Goal: Information Seeking & Learning: Learn about a topic

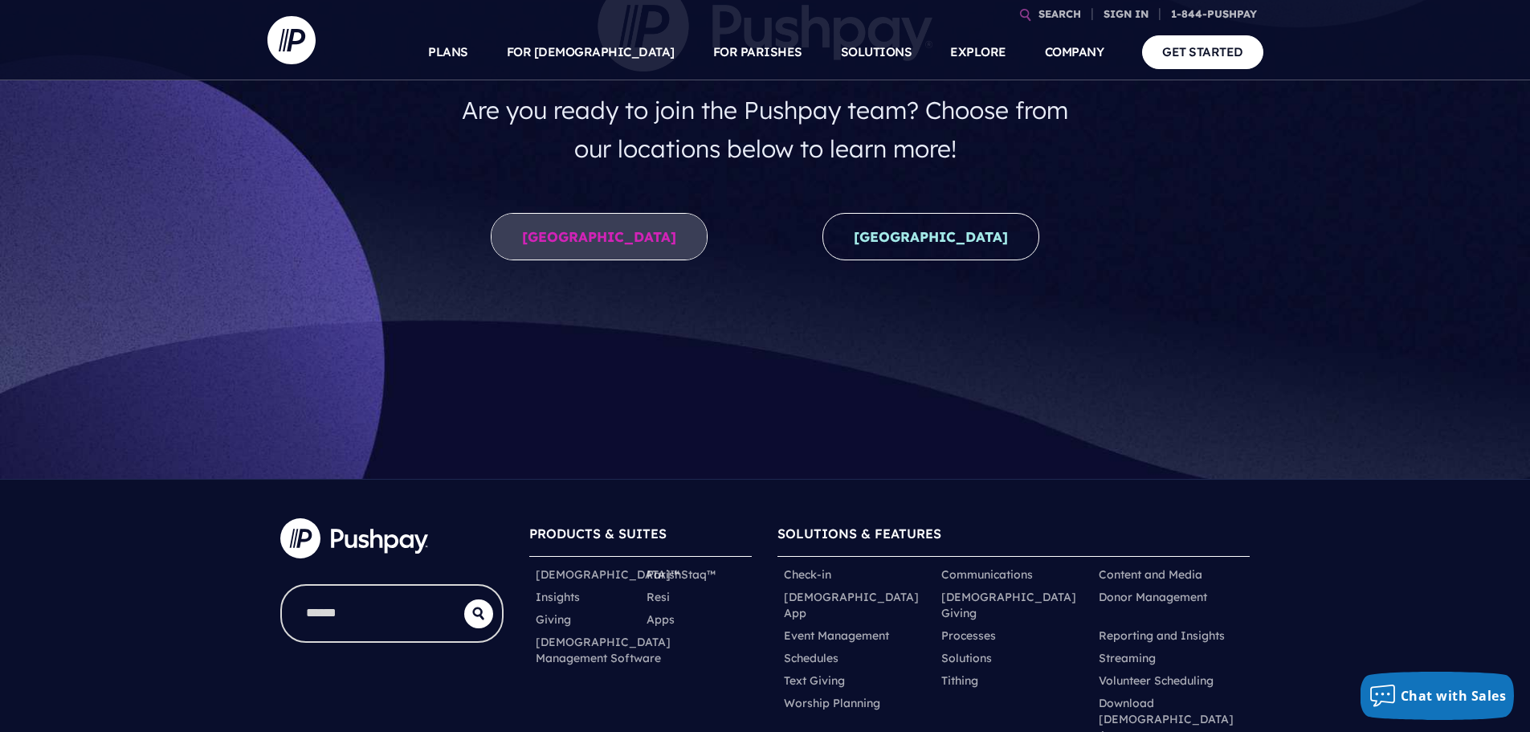
scroll to position [241, 0]
click at [630, 247] on link "[GEOGRAPHIC_DATA]" at bounding box center [599, 237] width 217 height 47
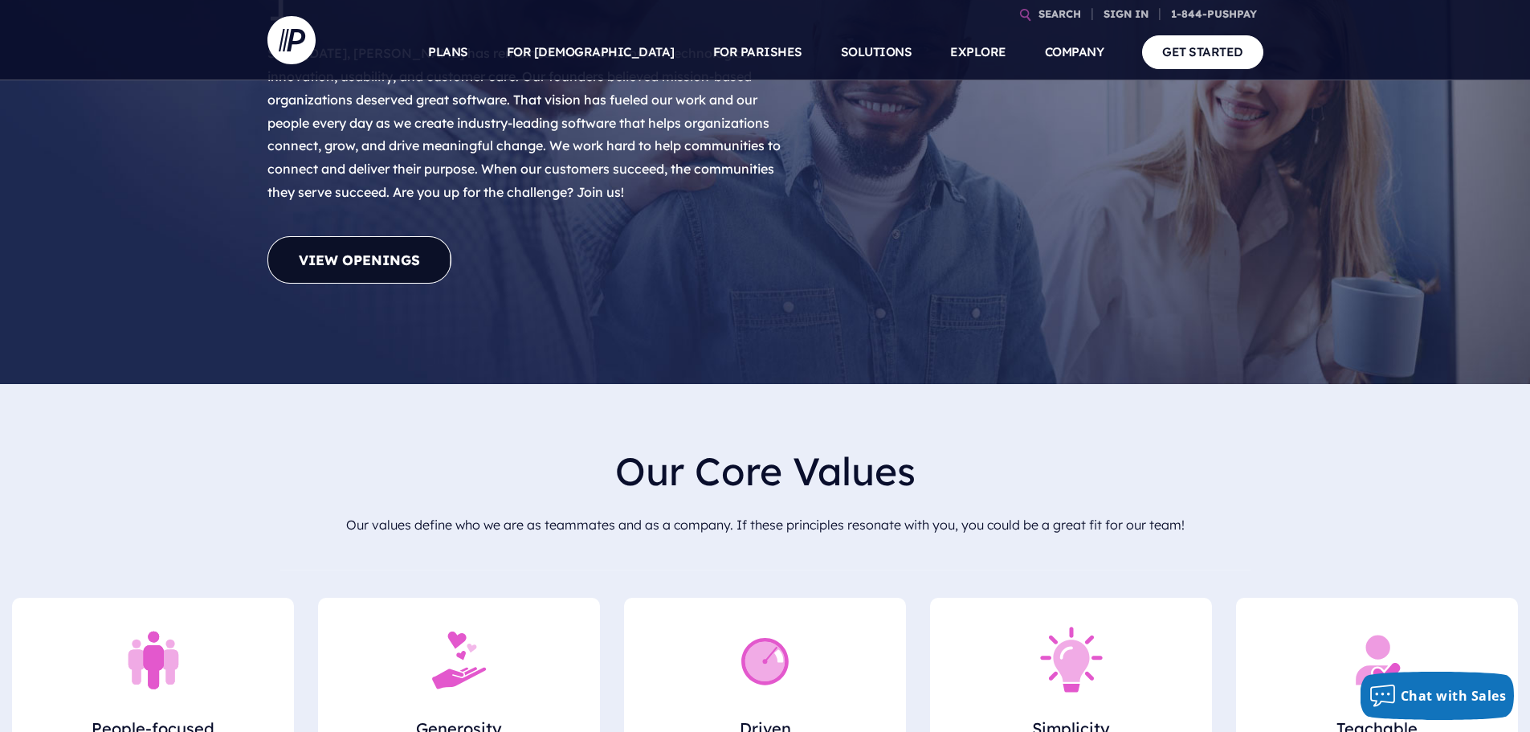
click at [383, 236] on link "View Openings" at bounding box center [360, 259] width 184 height 47
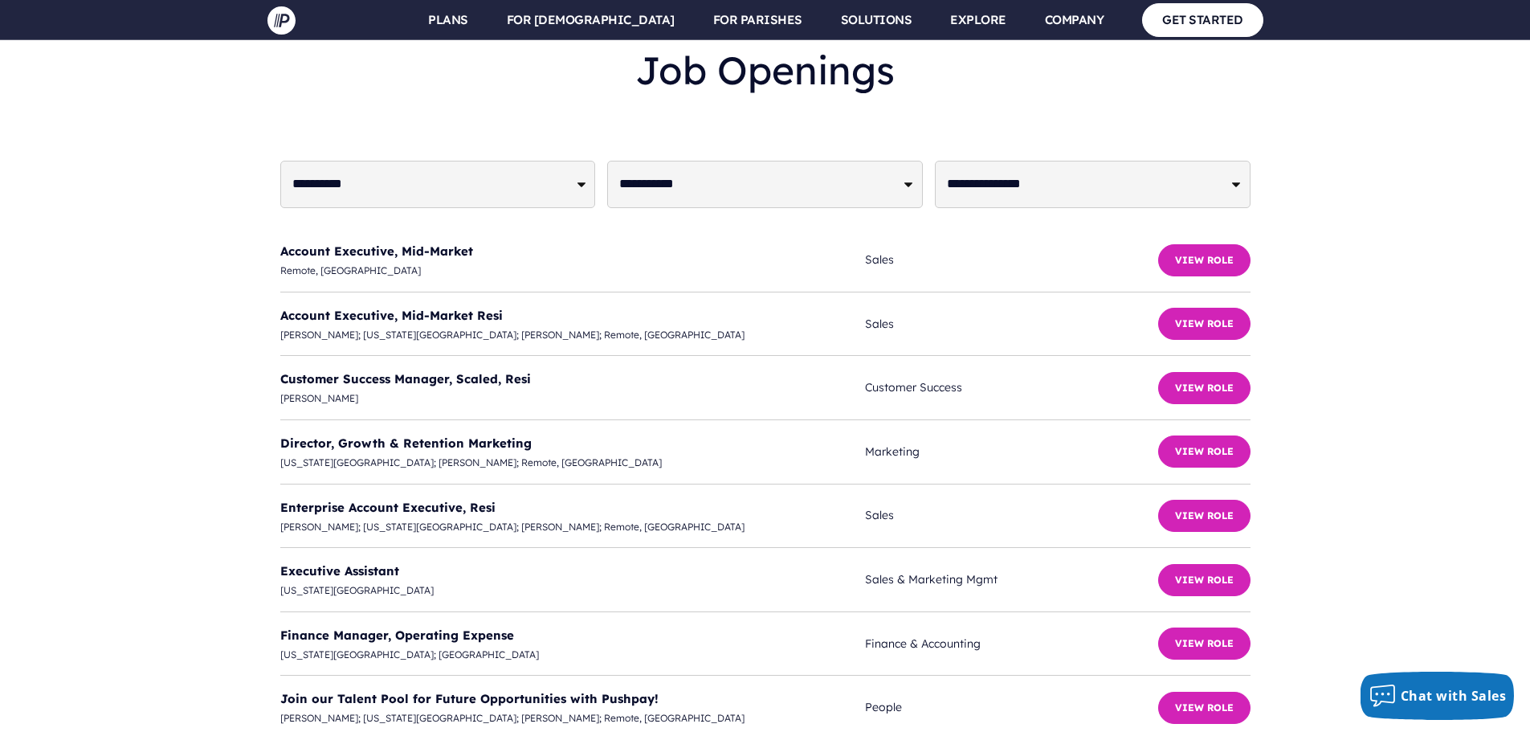
scroll to position [3905, 0]
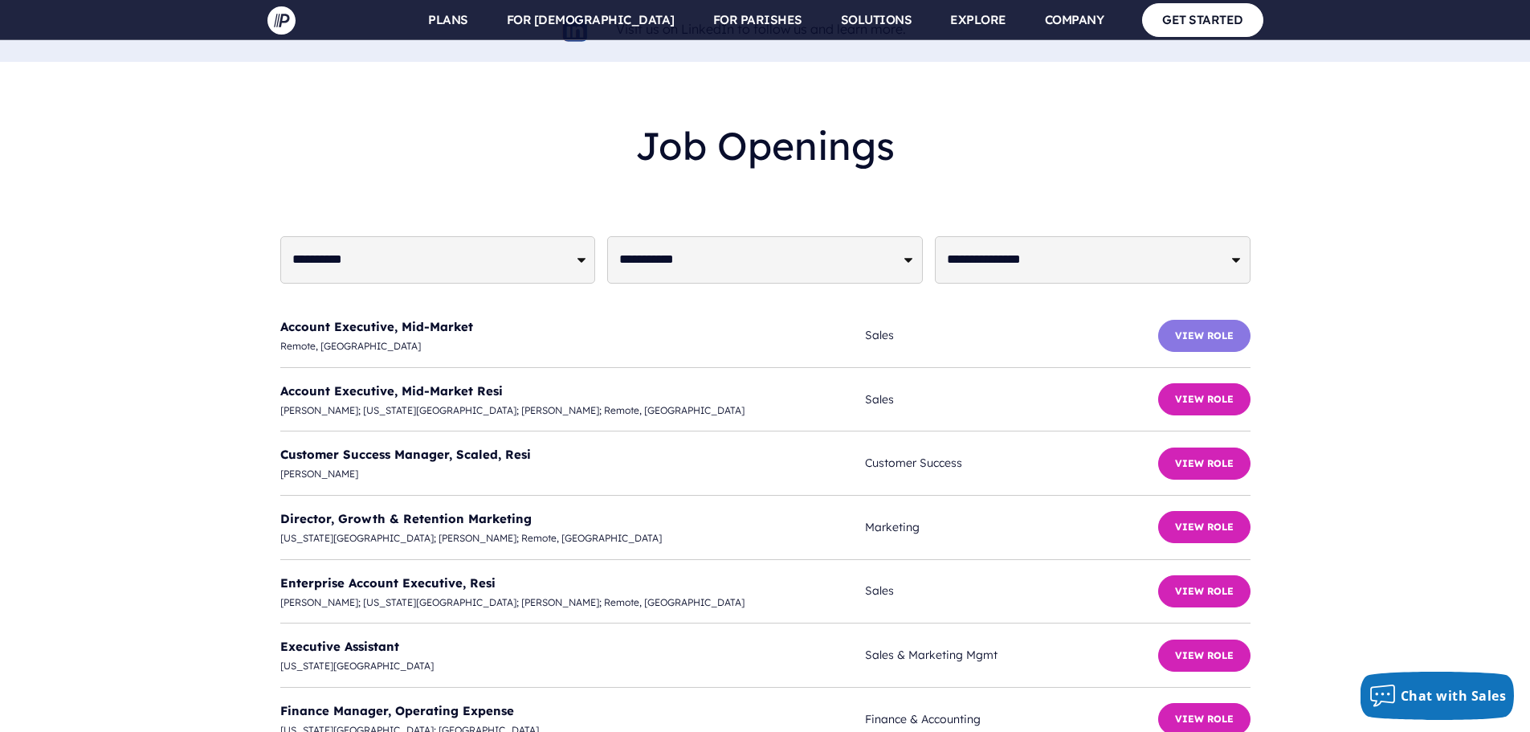
click at [1190, 320] on button "View Role" at bounding box center [1205, 336] width 92 height 32
